Goal: Check status: Check status

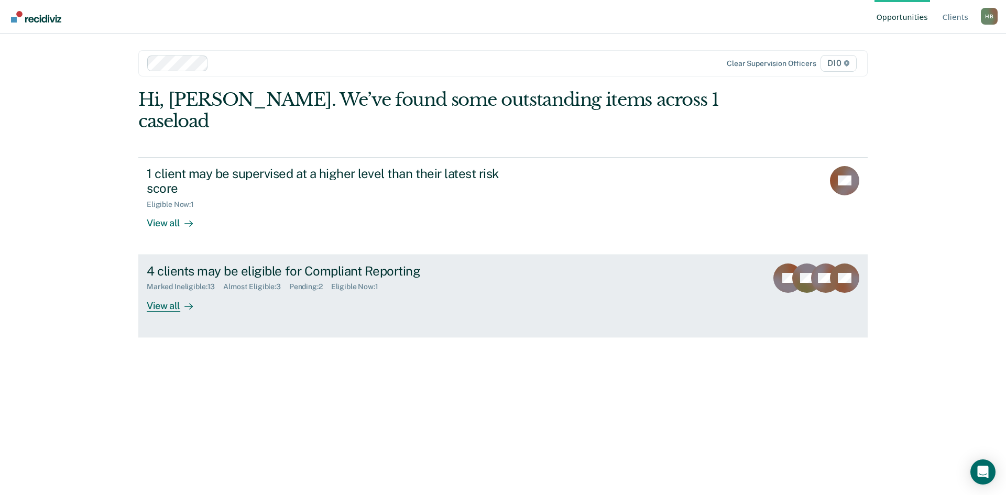
click at [197, 282] on div "Marked Ineligible : 13" at bounding box center [185, 286] width 77 height 9
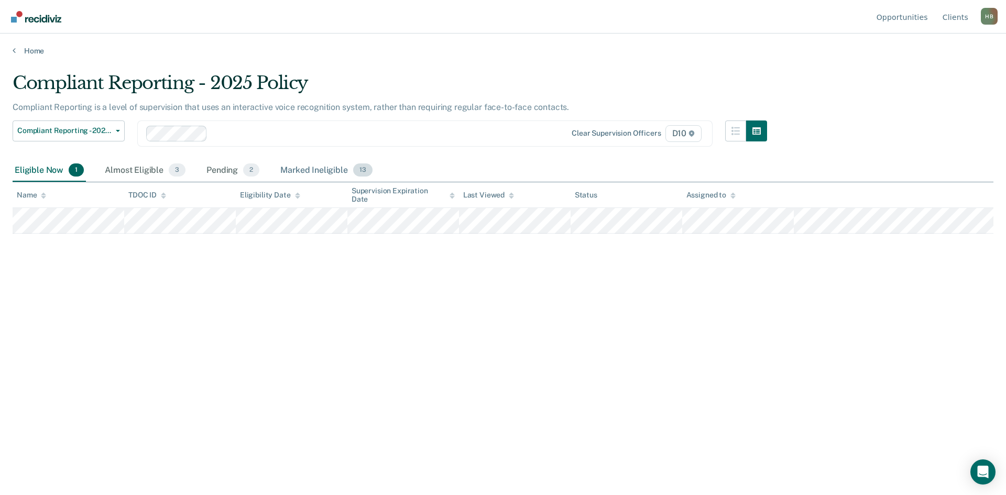
click at [297, 175] on div "Marked Ineligible 13" at bounding box center [326, 170] width 96 height 23
